Goal: Transaction & Acquisition: Purchase product/service

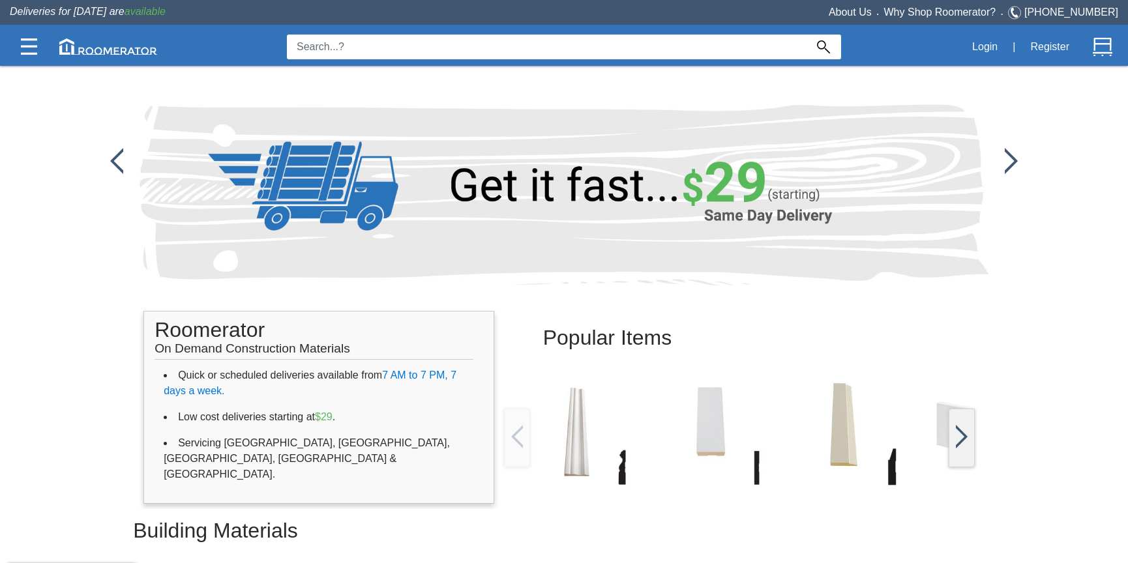
click at [370, 40] on input at bounding box center [546, 47] width 519 height 25
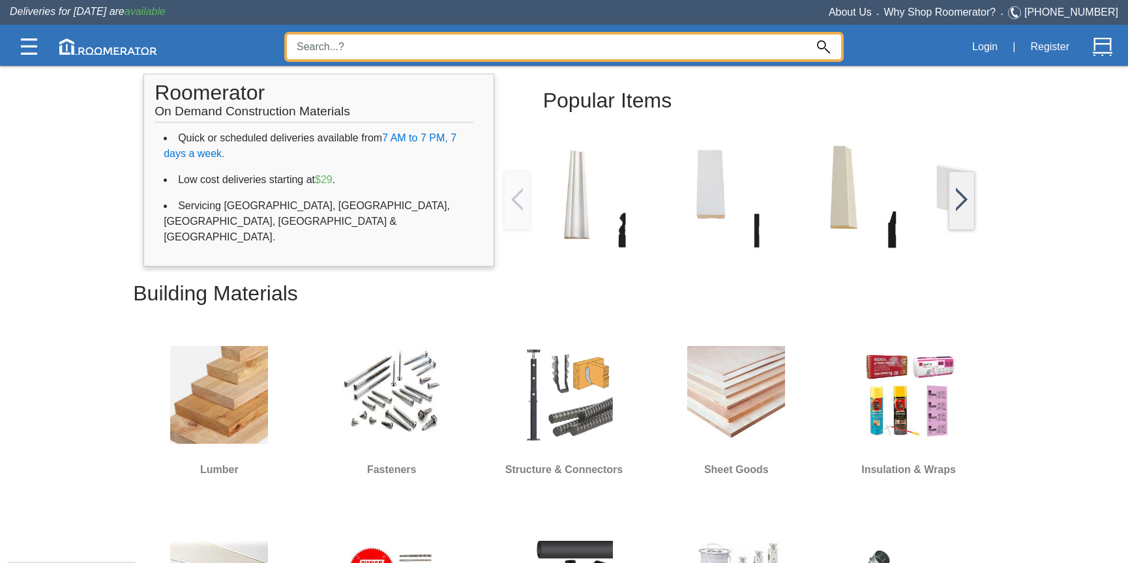
scroll to position [310, 0]
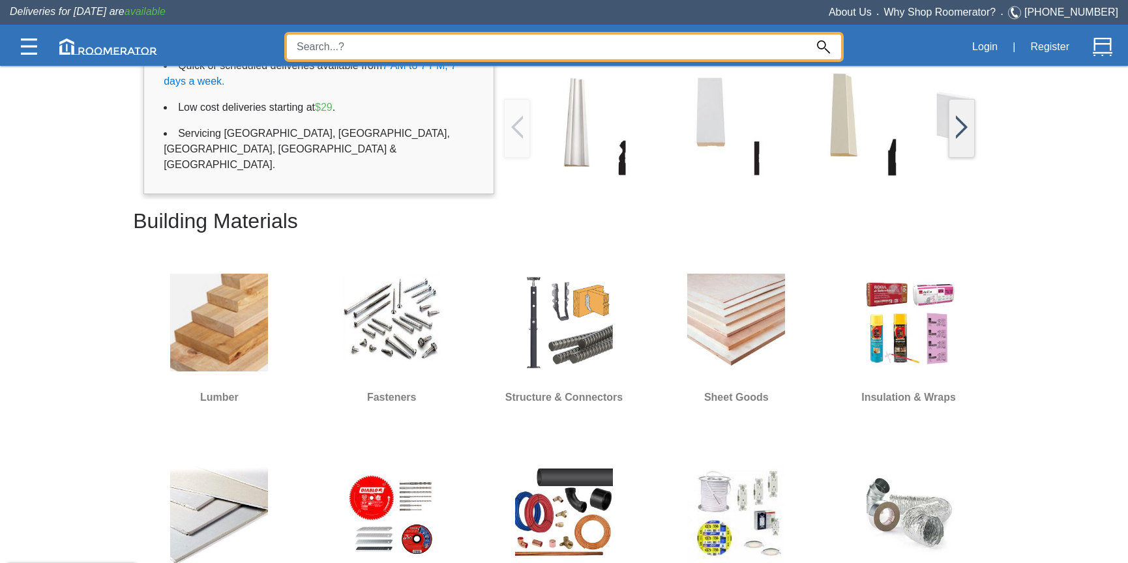
click at [721, 305] on div at bounding box center [564, 314] width 1128 height 498
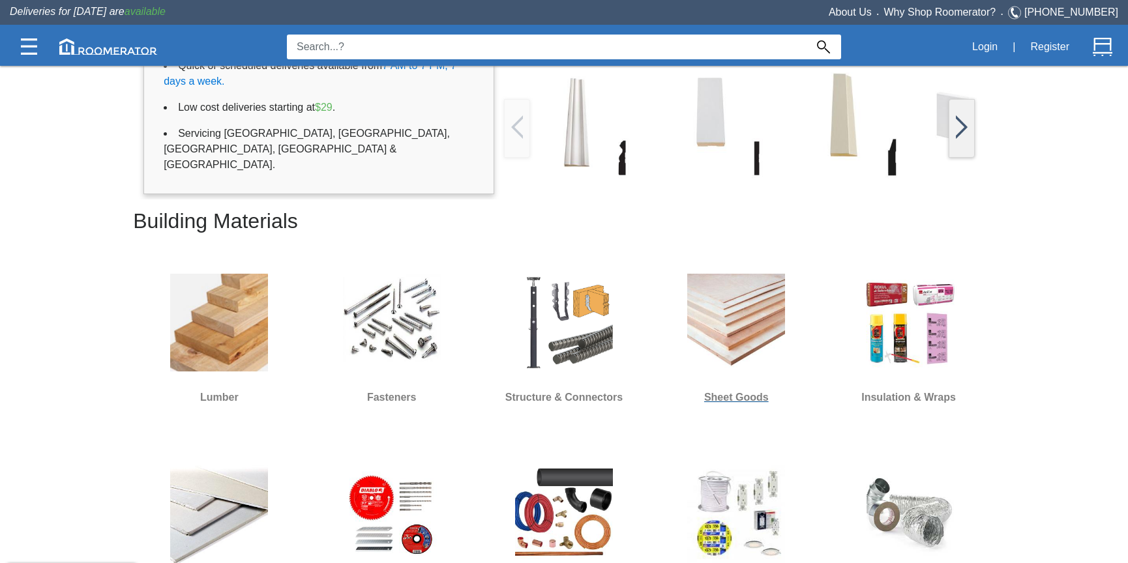
click at [721, 312] on img at bounding box center [736, 323] width 98 height 98
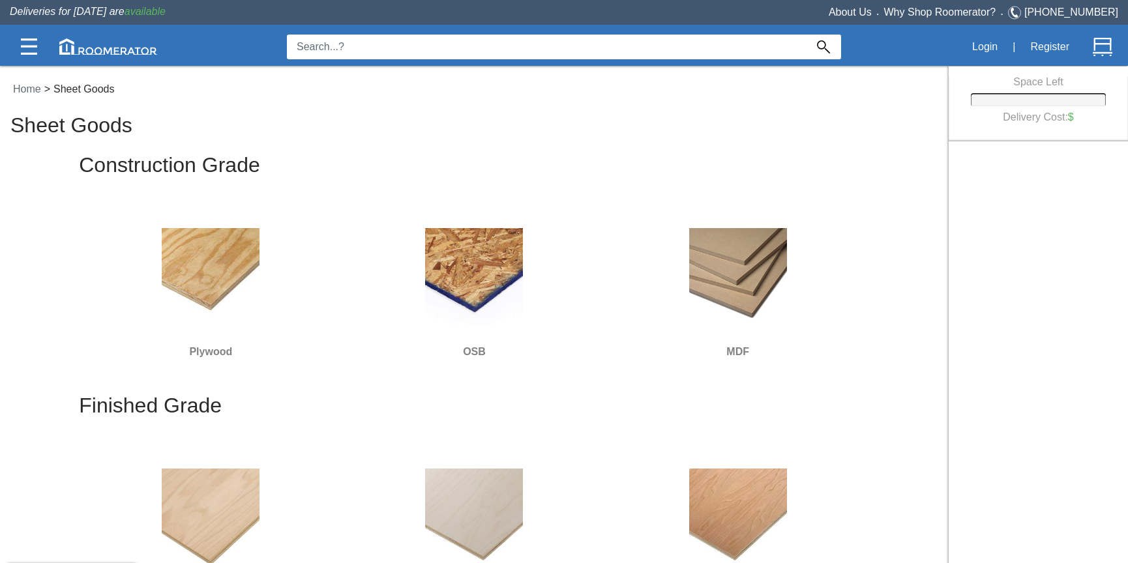
scroll to position [17, 0]
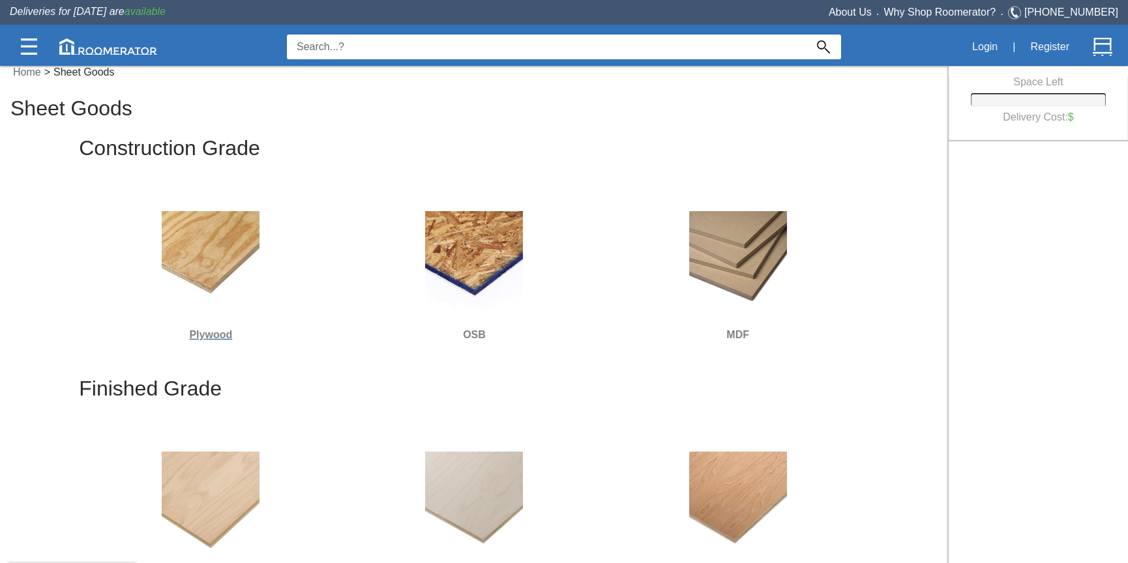
click at [227, 243] on img at bounding box center [211, 260] width 98 height 98
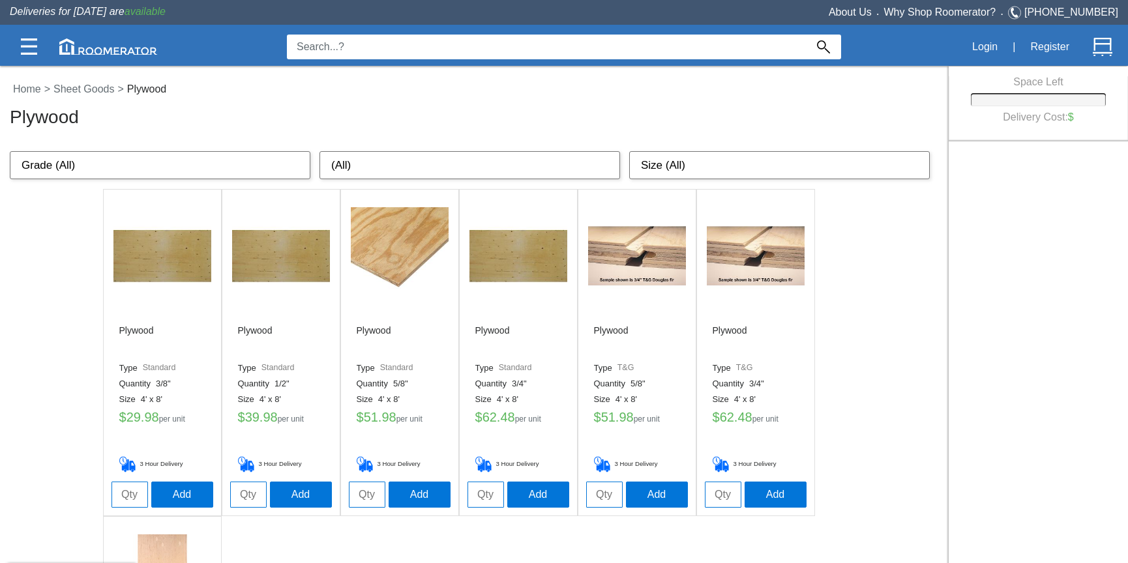
drag, startPoint x: 599, startPoint y: 495, endPoint x: 617, endPoint y: 475, distance: 26.8
click at [599, 494] on input "tel" at bounding box center [604, 495] width 37 height 26
type input "8"
click at [95, 92] on link "Sheet Goods" at bounding box center [85, 88] width 71 height 11
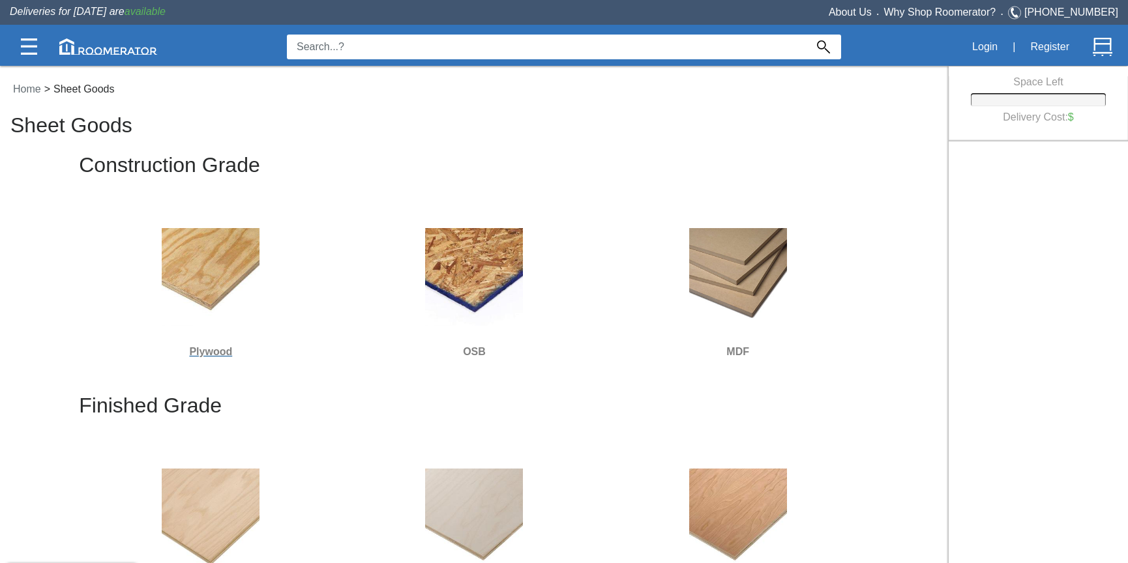
click at [175, 263] on img at bounding box center [211, 277] width 98 height 98
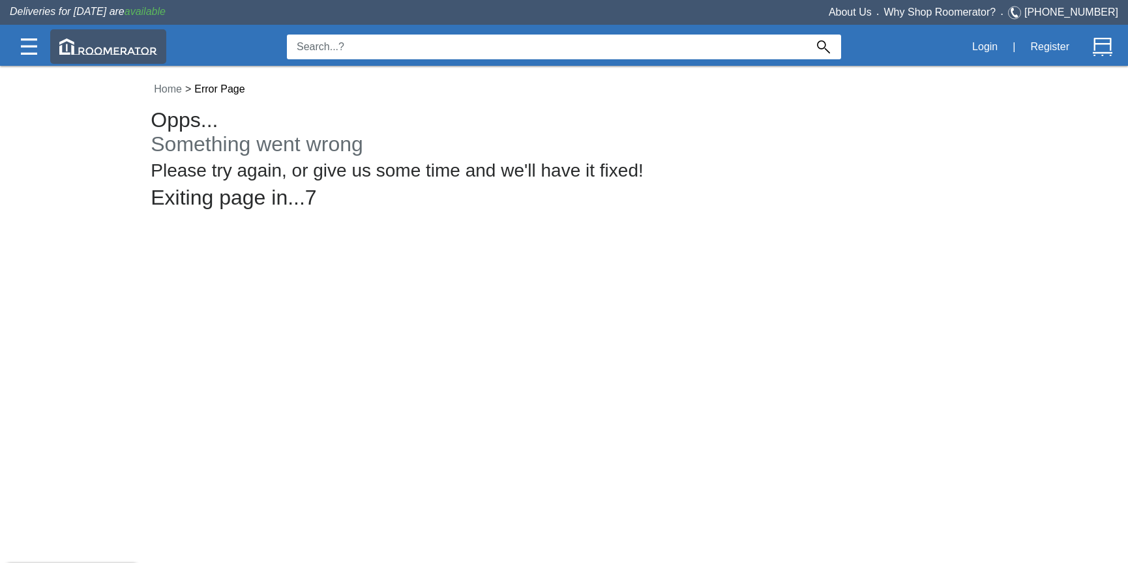
drag, startPoint x: 117, startPoint y: 51, endPoint x: 147, endPoint y: 46, distance: 31.0
click at [117, 51] on img at bounding box center [108, 46] width 98 height 16
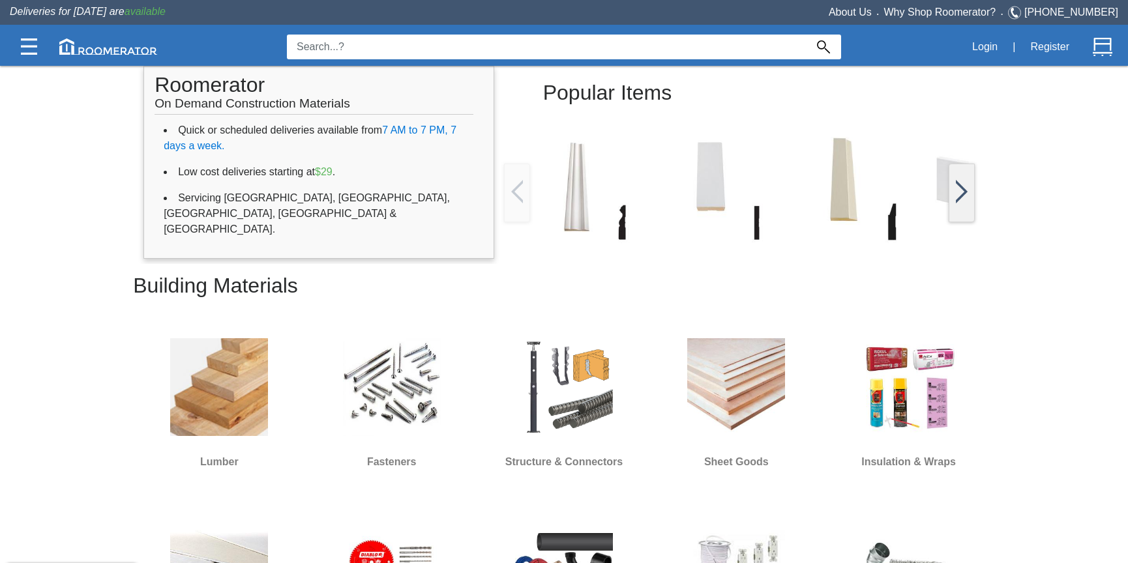
scroll to position [318, 0]
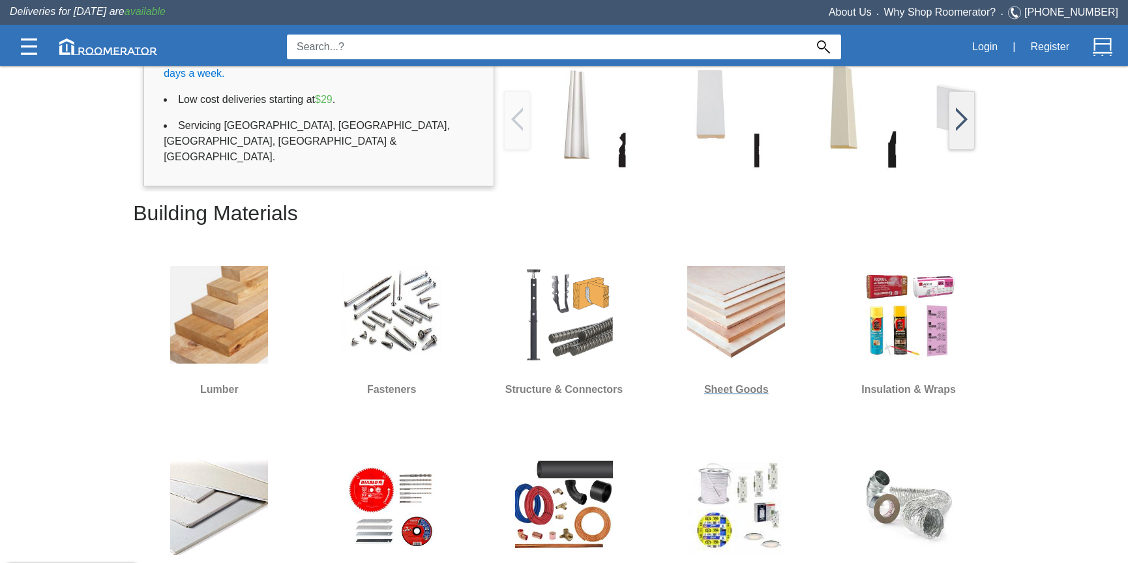
click at [704, 290] on img at bounding box center [736, 315] width 98 height 98
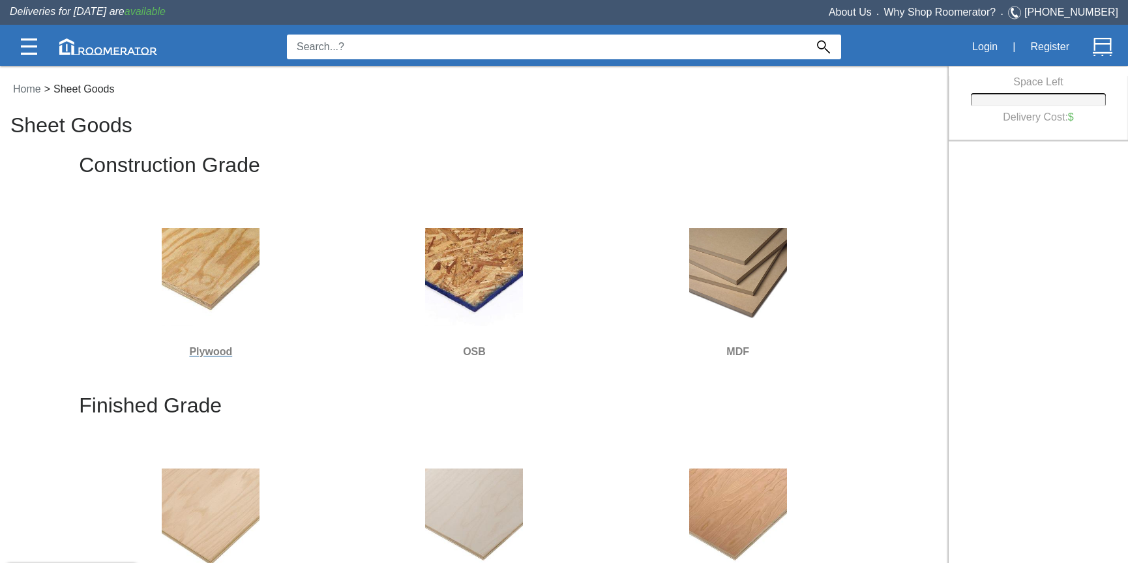
click at [217, 265] on img at bounding box center [211, 277] width 98 height 98
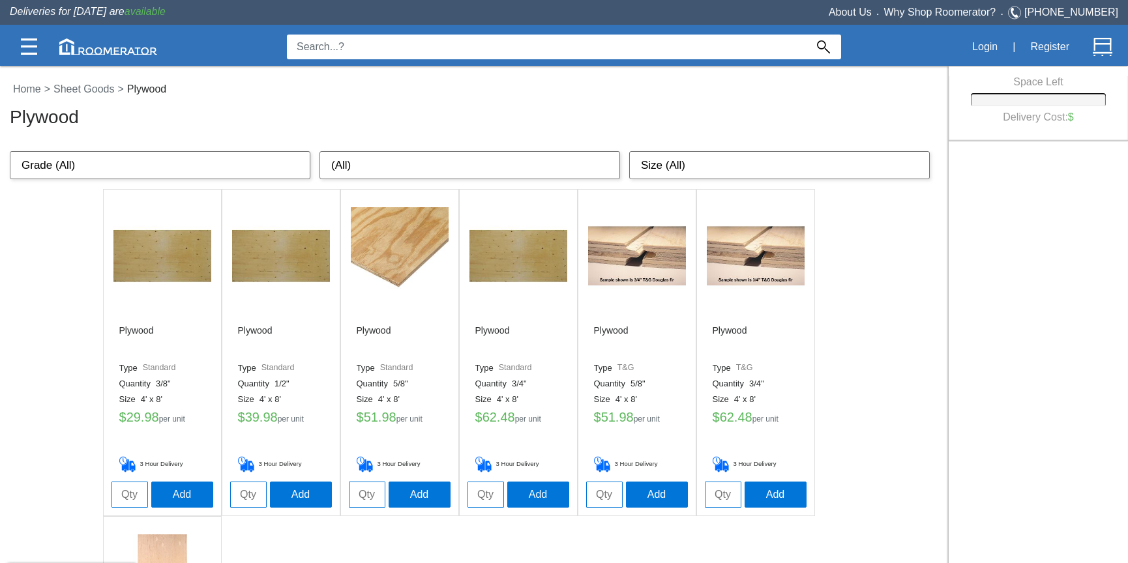
click at [598, 497] on input "tel" at bounding box center [604, 495] width 37 height 26
type input "8"
click at [649, 500] on button "Add" at bounding box center [657, 494] width 62 height 26
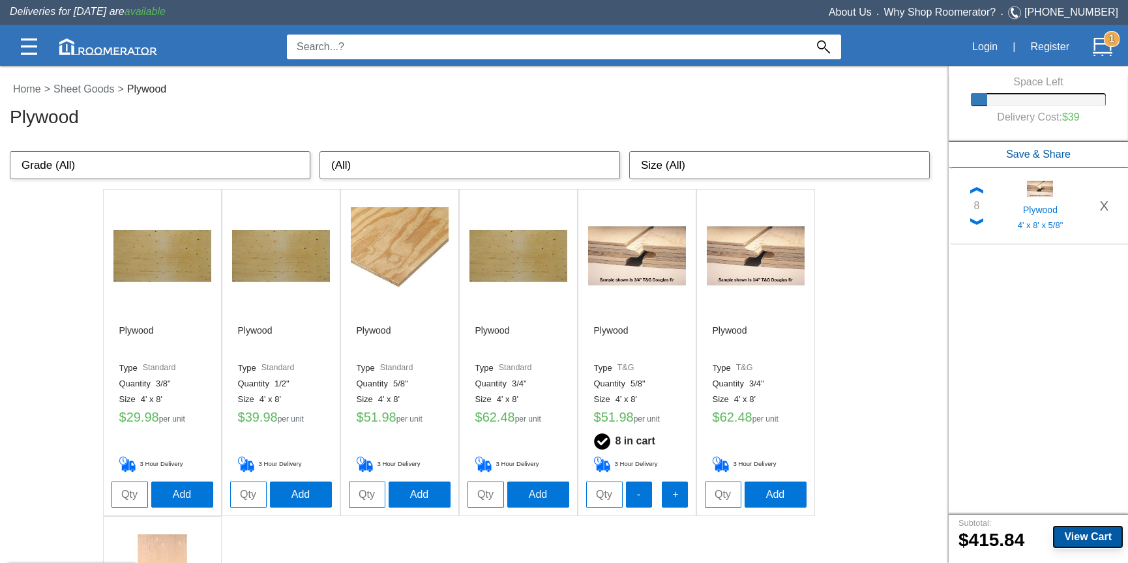
drag, startPoint x: 1078, startPoint y: 539, endPoint x: 1010, endPoint y: 459, distance: 105.0
click at [1078, 539] on b "View Cart" at bounding box center [1088, 537] width 48 height 11
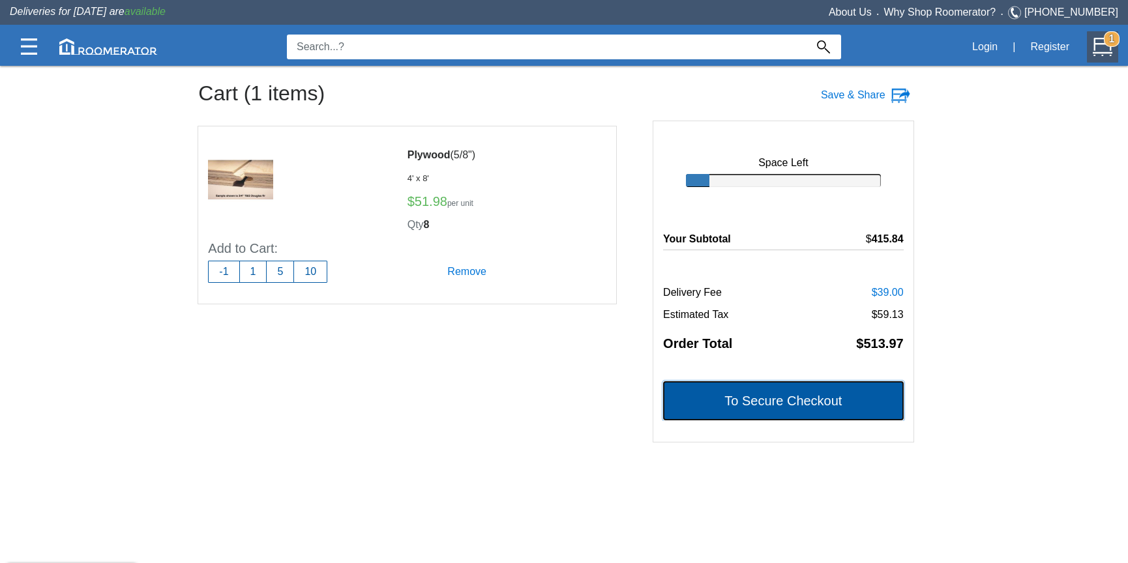
click at [789, 400] on button "To Secure Checkout" at bounding box center [783, 401] width 241 height 39
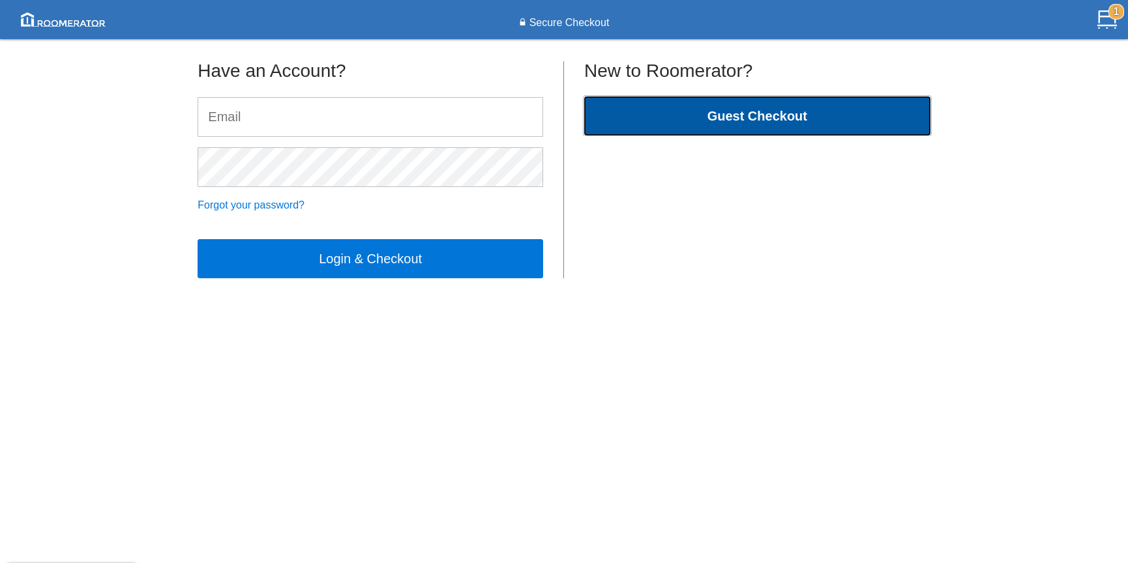
click at [682, 118] on button "Guest Checkout" at bounding box center [757, 116] width 346 height 39
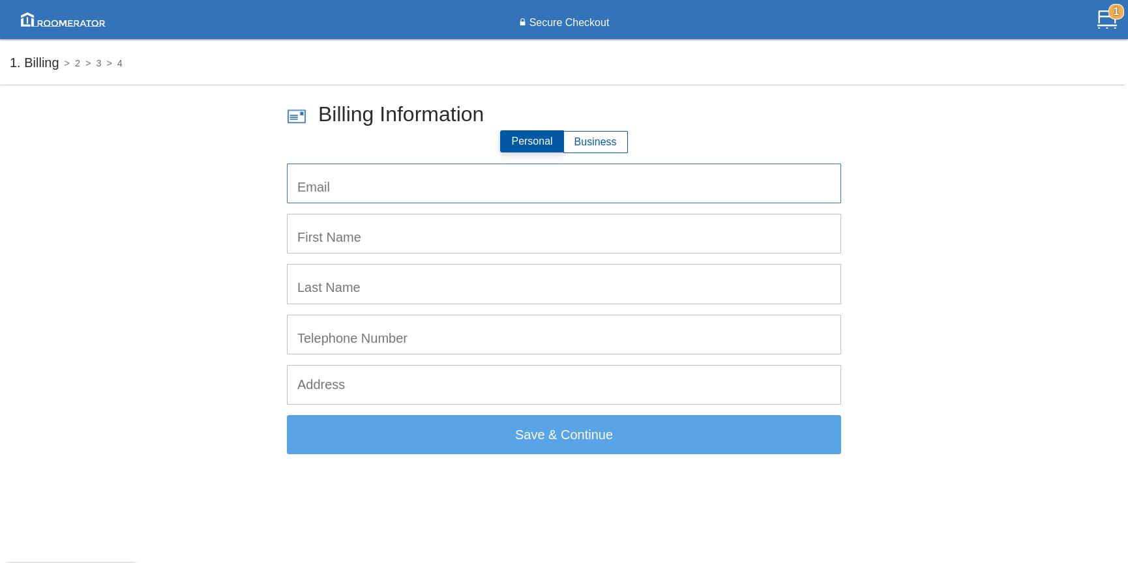
click at [554, 183] on input "email" at bounding box center [564, 183] width 553 height 38
type input "[EMAIL_ADDRESS][PERSON_NAME][DOMAIN_NAME]"
click at [388, 235] on input "text" at bounding box center [564, 234] width 553 height 38
type input "[PERSON_NAME]"
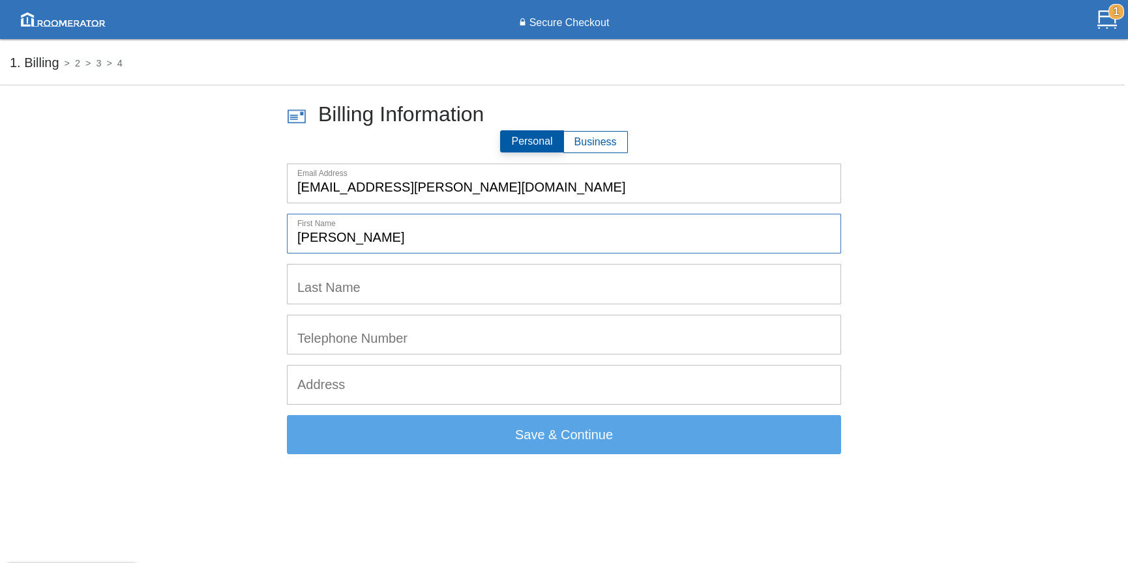
click at [391, 294] on input "text" at bounding box center [564, 284] width 553 height 38
type input "[PERSON_NAME]"
click at [411, 345] on input "tel" at bounding box center [564, 335] width 553 height 38
type input "5194951786"
click at [403, 389] on input "text" at bounding box center [564, 385] width 553 height 38
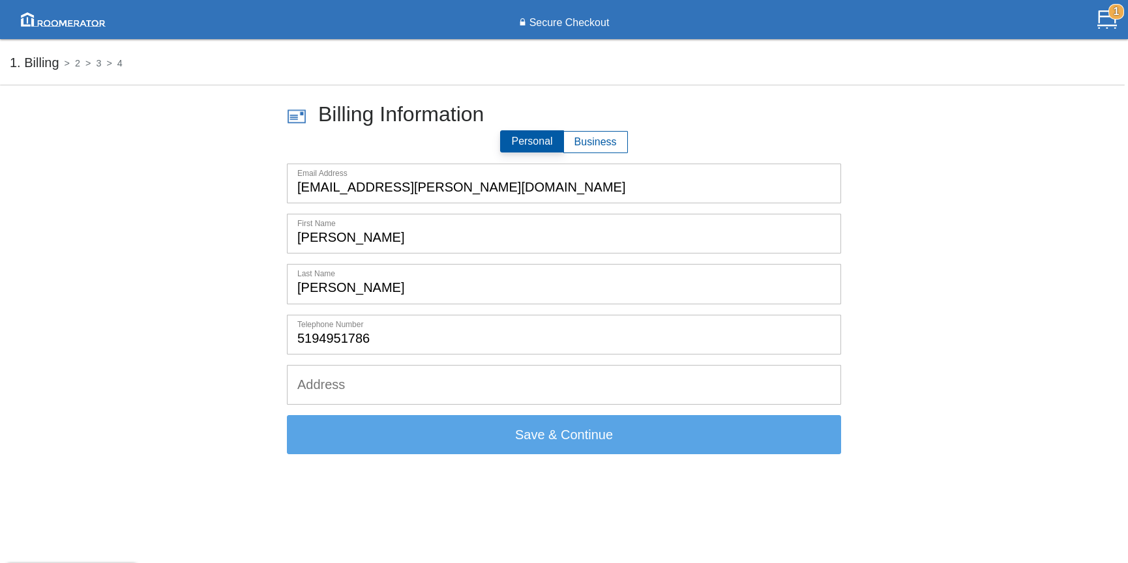
click at [467, 390] on input "text" at bounding box center [564, 385] width 553 height 38
click at [453, 380] on input "text" at bounding box center [564, 385] width 553 height 38
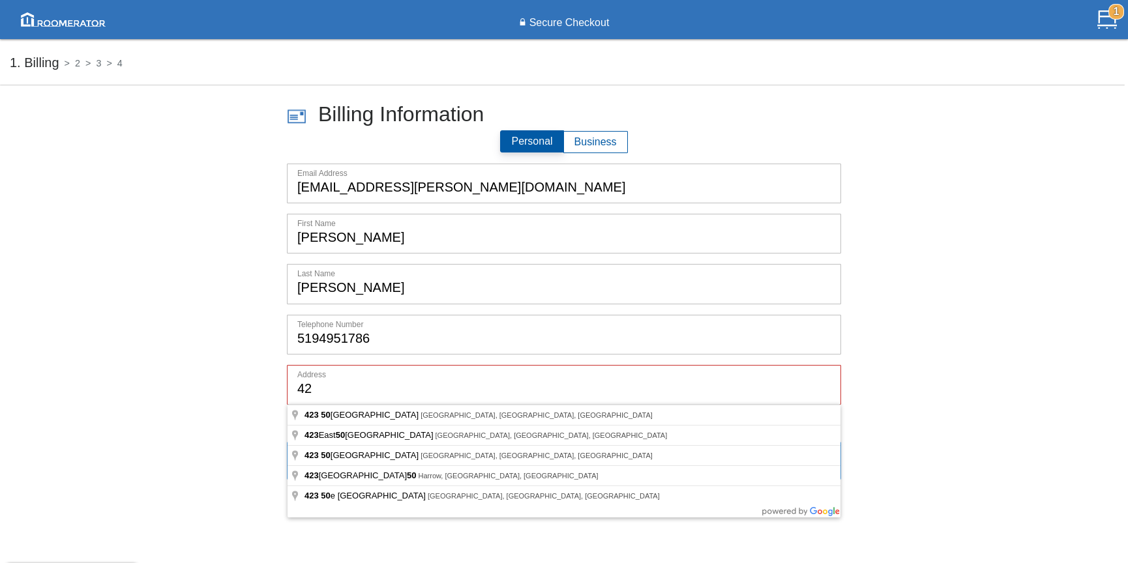
type input "4"
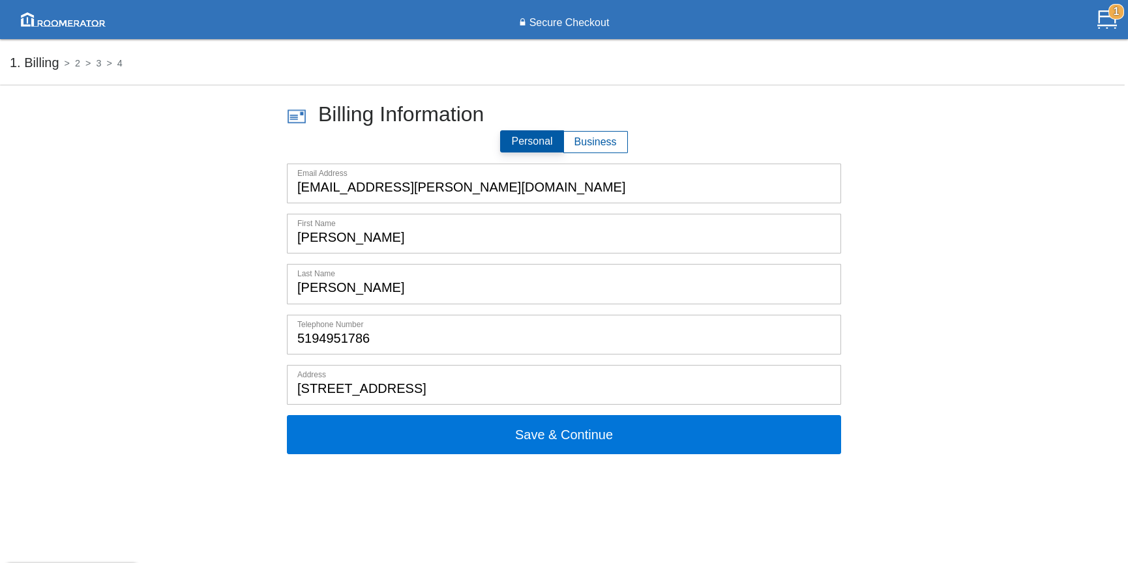
click at [300, 391] on input "[STREET_ADDRESS]" at bounding box center [564, 385] width 553 height 38
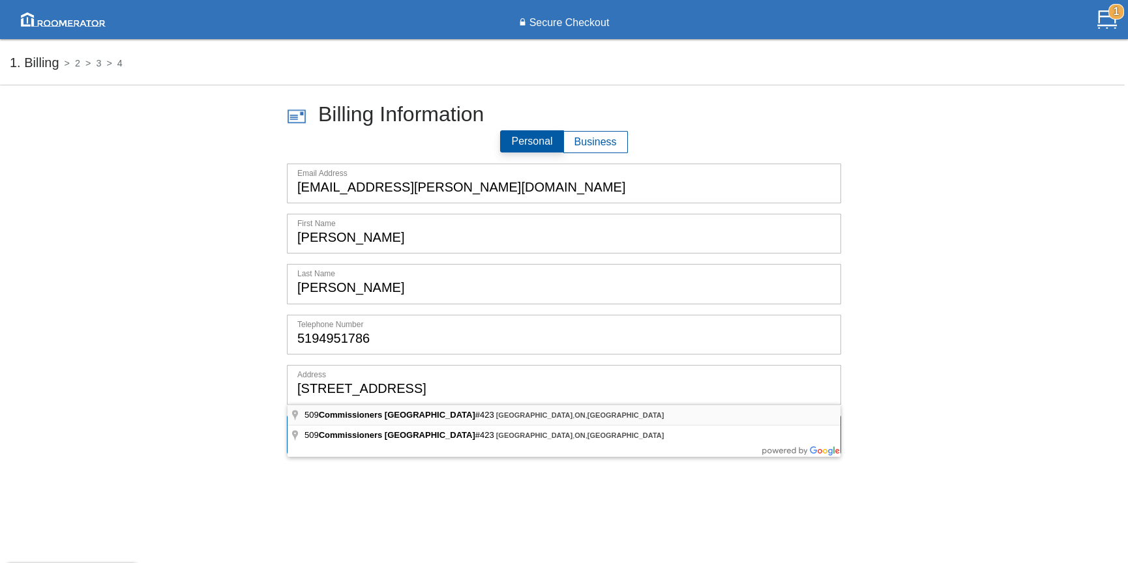
type input "[STREET_ADDRESS]"
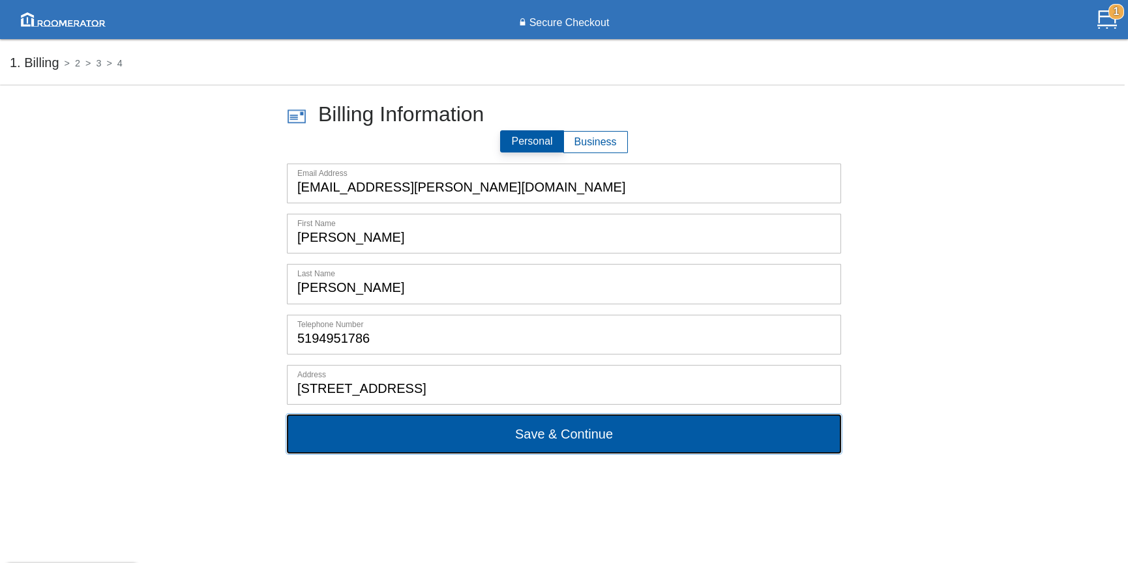
click at [554, 441] on button "Save & Continue" at bounding box center [564, 434] width 554 height 39
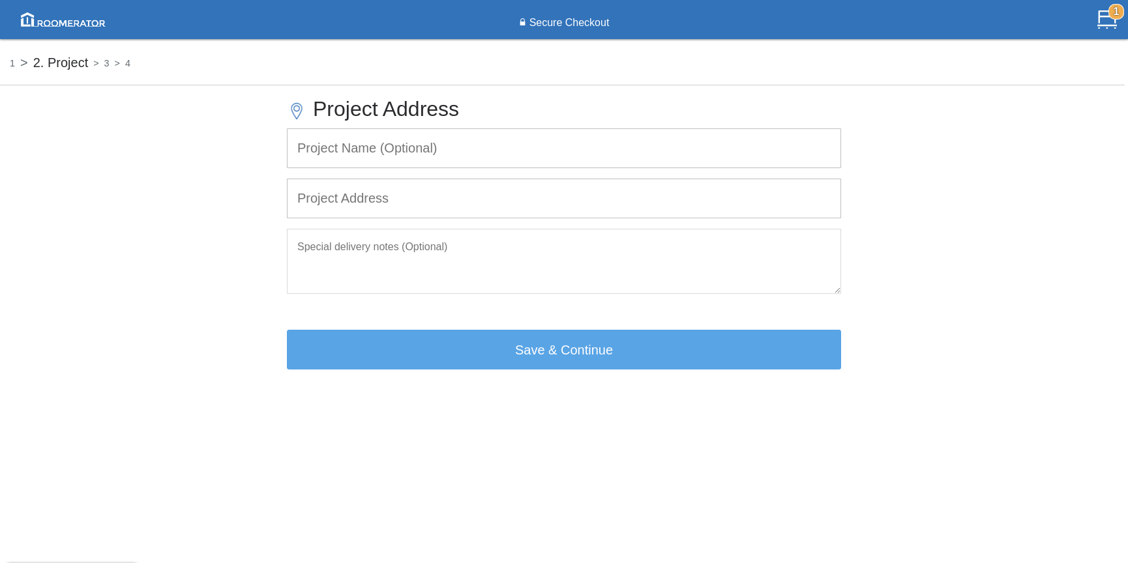
click at [440, 161] on input "text" at bounding box center [564, 148] width 553 height 38
type input "New-Build House"
click at [421, 207] on input "text" at bounding box center [564, 198] width 553 height 38
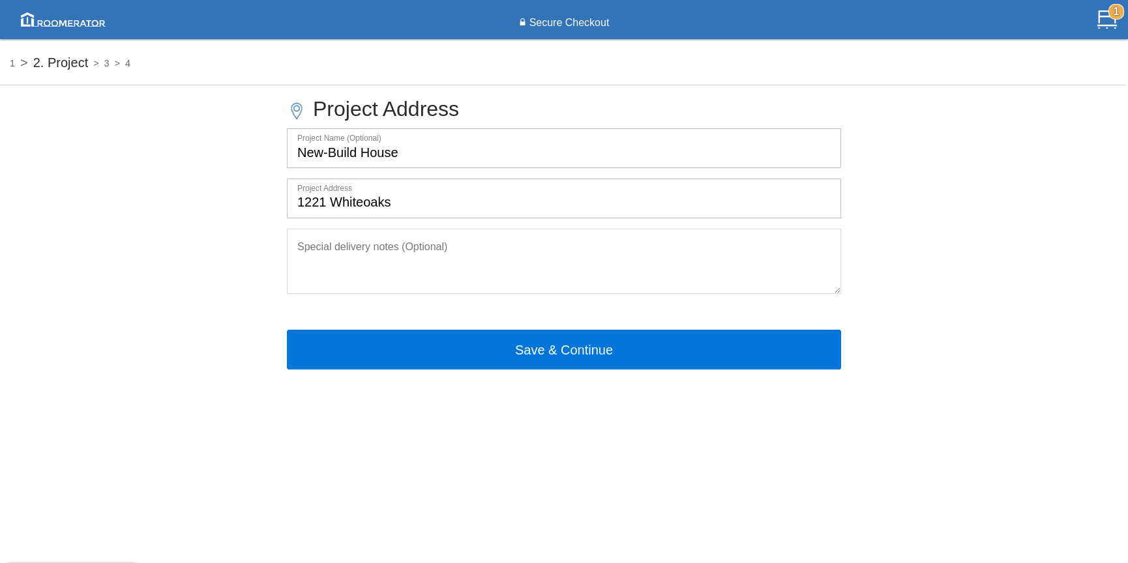
type input "[STREET_ADDRESS]"
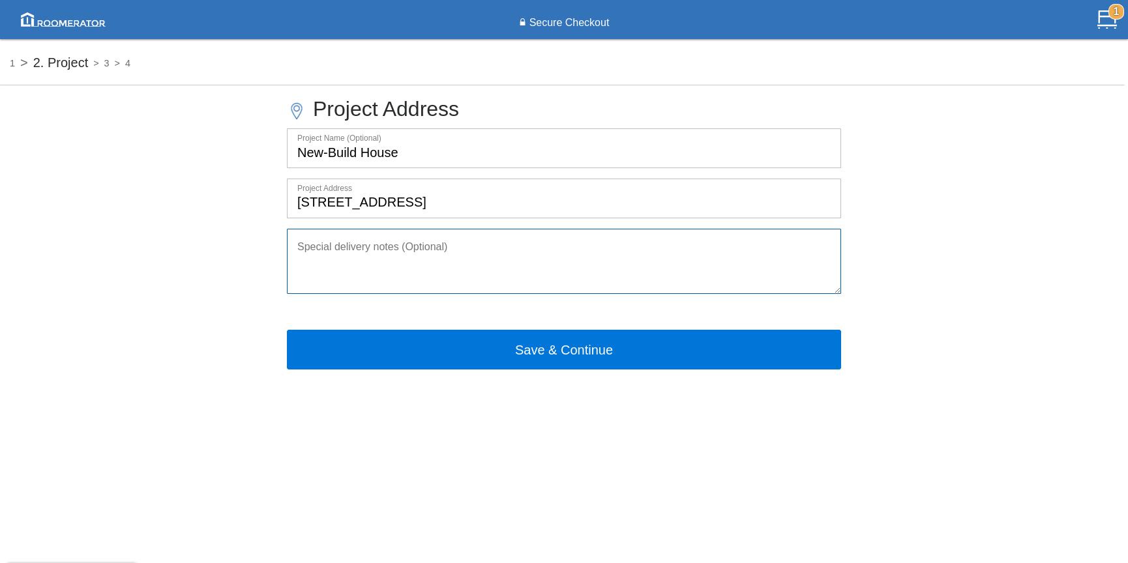
click at [442, 256] on textarea at bounding box center [564, 261] width 554 height 65
drag, startPoint x: 297, startPoint y: 250, endPoint x: 307, endPoint y: 241, distance: 12.9
click at [297, 249] on textarea "Please deliver ASAP [DATE]. Thank you!!" at bounding box center [564, 261] width 554 height 65
click at [442, 240] on textarea "[PERSON_NAME] is site contact: 416 Please deliver ASAP [DATE]. Thank you!!" at bounding box center [564, 261] width 554 height 65
drag, startPoint x: 461, startPoint y: 245, endPoint x: 470, endPoint y: 246, distance: 9.2
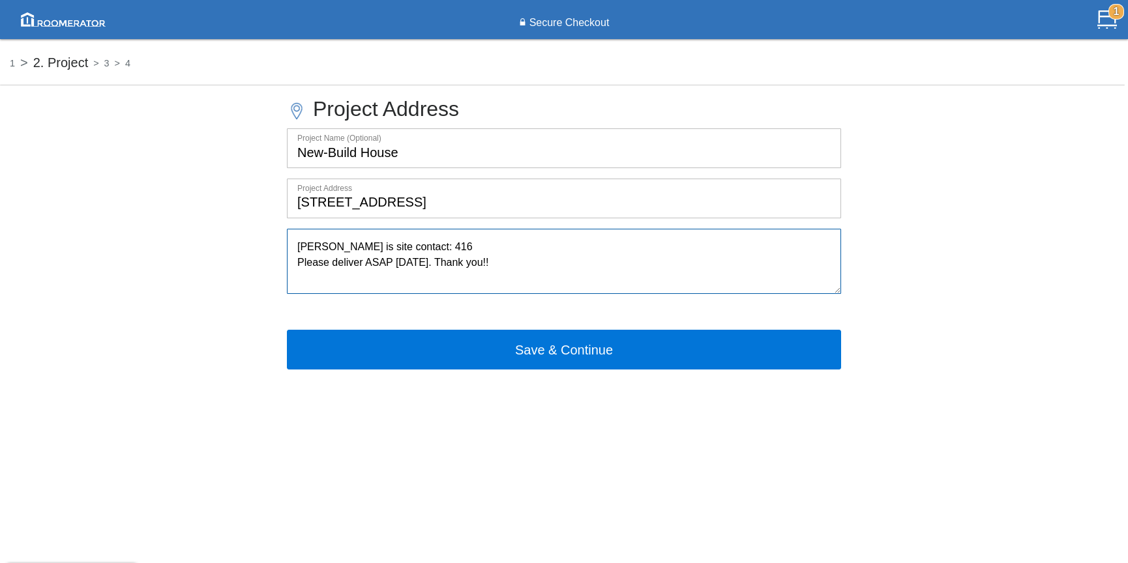
click at [462, 246] on textarea "[PERSON_NAME] is site contact: 416 Please deliver ASAP [DATE]. Thank you!!" at bounding box center [564, 261] width 554 height 65
click at [512, 248] on textarea "[PERSON_NAME] is site contact: 416 Please deliver ASAP [DATE]. Thank you!!" at bounding box center [564, 261] width 554 height 65
click at [511, 244] on textarea "[PERSON_NAME] is site contact: 416 Please deliver ASAP [DATE]. Thank you!!" at bounding box center [564, 261] width 554 height 65
click at [513, 262] on textarea "[PERSON_NAME] is site contact: 416 Please deliver ASAP [DATE]. Thank you!!" at bounding box center [564, 261] width 554 height 65
click at [638, 273] on textarea "[PERSON_NAME] is site contact: 416 Please deliver ASAP [DATE]. Thank you!!" at bounding box center [564, 261] width 554 height 65
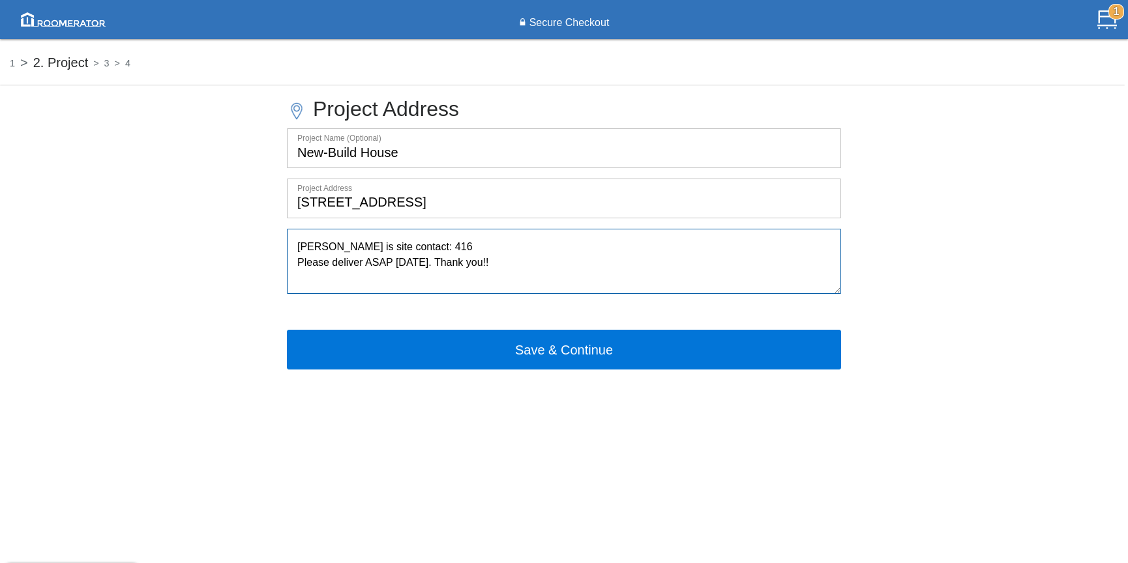
click at [454, 249] on textarea "[PERSON_NAME] is site contact: 416 Please deliver ASAP [DATE]. Thank you!!" at bounding box center [564, 261] width 554 height 65
drag, startPoint x: 509, startPoint y: 262, endPoint x: 285, endPoint y: 262, distance: 224.3
click at [284, 262] on div "Project Address Project Name (Optional) New-Build House Project Address [STREET…" at bounding box center [564, 230] width 1128 height 279
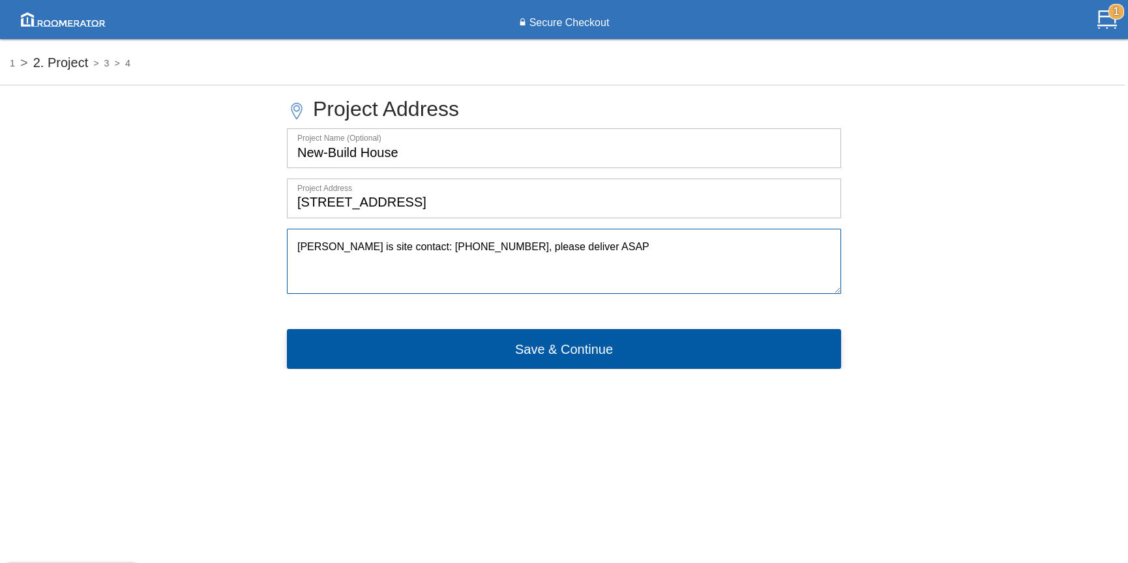
type textarea "[PERSON_NAME] is site contact: [PHONE_NUMBER], please deliver ASAP"
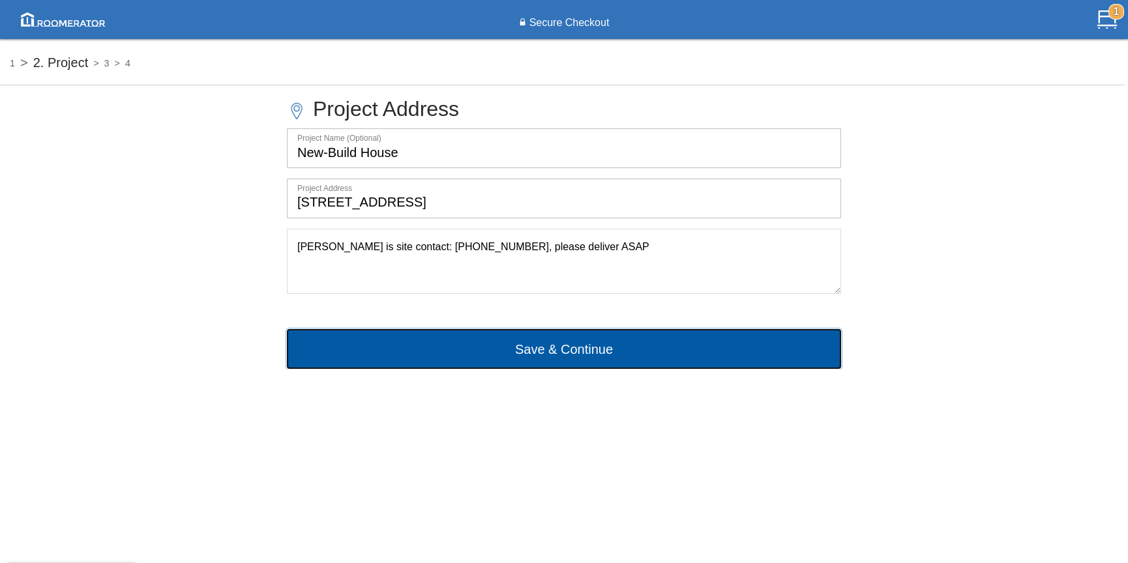
click at [563, 350] on button "Save & Continue" at bounding box center [564, 348] width 554 height 39
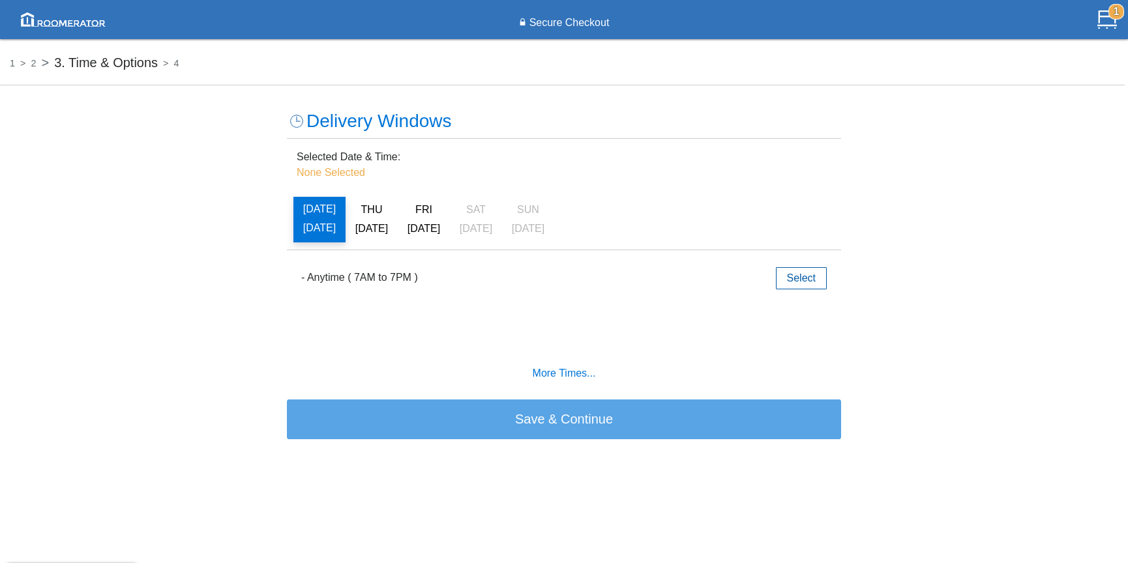
click at [335, 280] on label "- Anytime ( 7AM to 7PM )" at bounding box center [359, 278] width 117 height 16
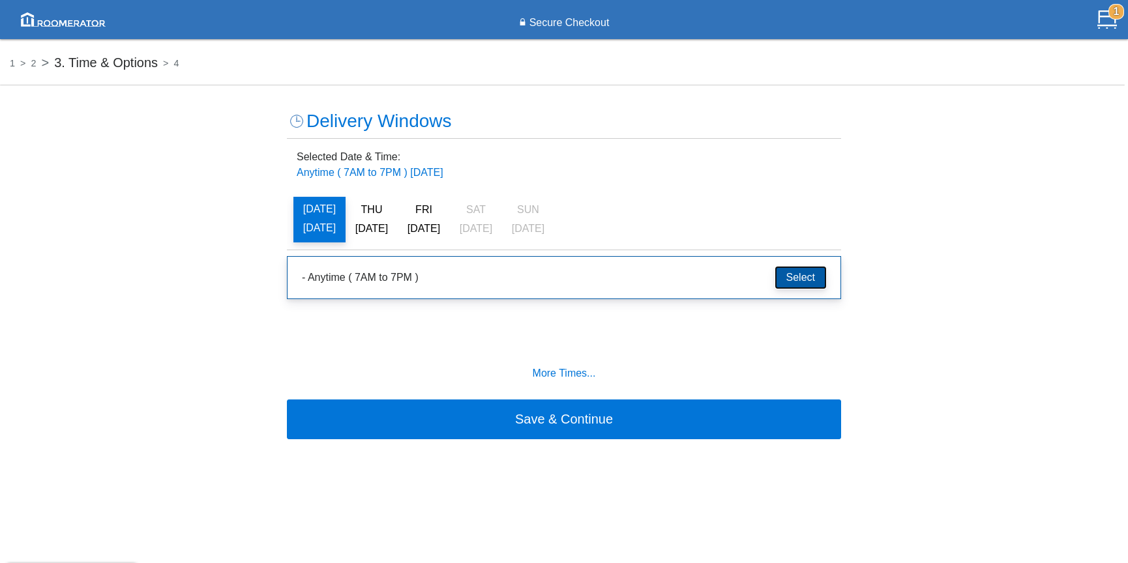
click at [790, 277] on button "Select" at bounding box center [800, 278] width 51 height 22
click at [807, 277] on button "Select" at bounding box center [800, 278] width 51 height 22
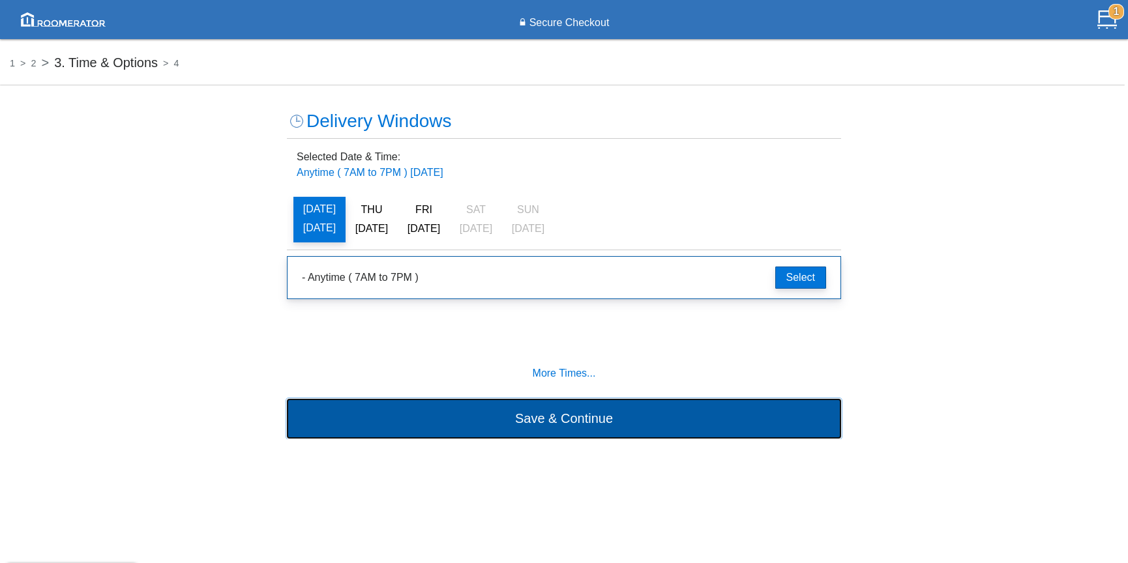
click at [573, 427] on button "Save & Continue" at bounding box center [564, 418] width 554 height 39
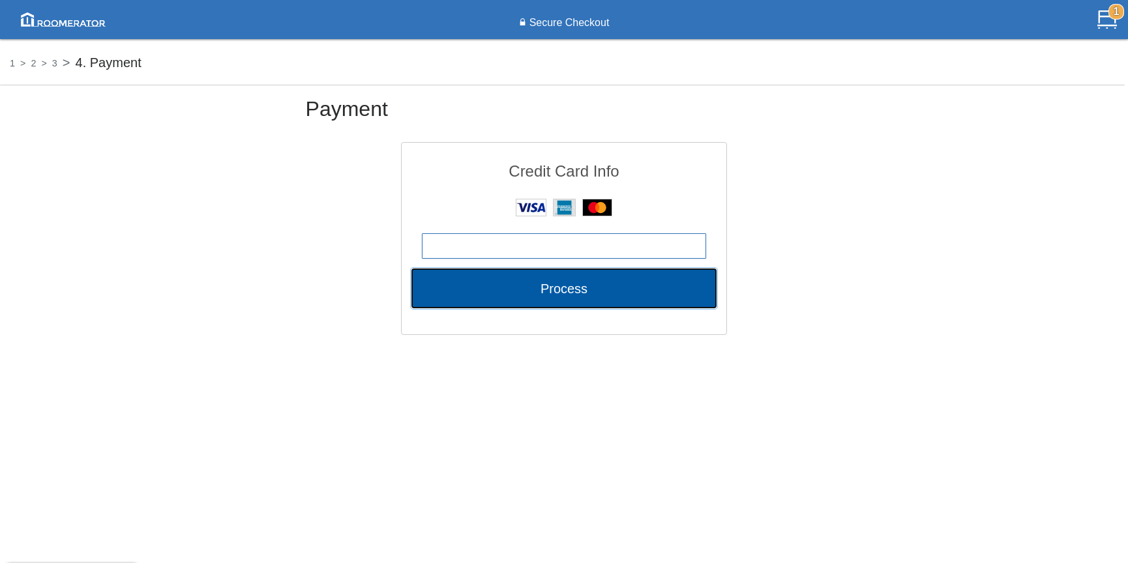
click at [549, 291] on button "Process" at bounding box center [564, 288] width 305 height 39
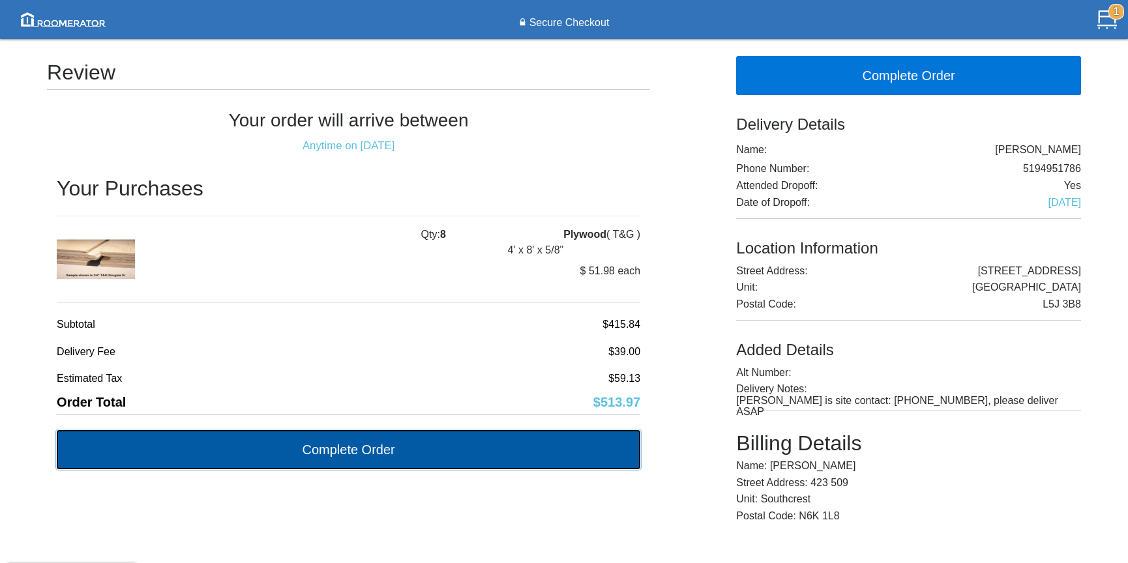
click at [392, 445] on button "Complete Order" at bounding box center [349, 449] width 584 height 39
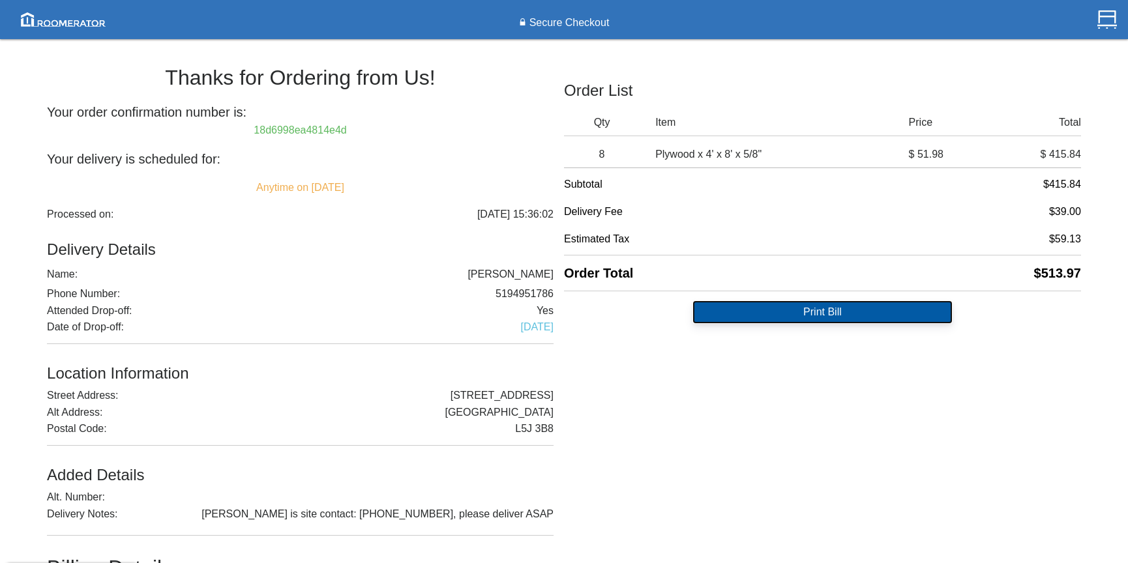
click at [770, 319] on button "Print Bill" at bounding box center [822, 312] width 258 height 22
